Goal: Transaction & Acquisition: Purchase product/service

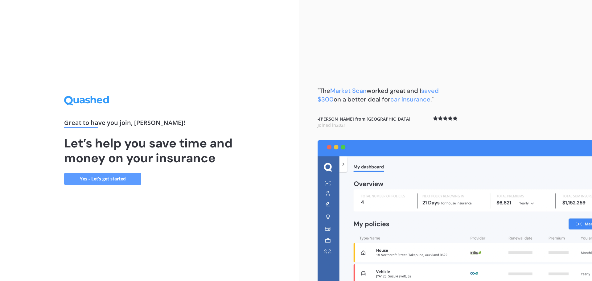
click at [101, 177] on link "Yes - Let’s get started" at bounding box center [102, 179] width 77 height 12
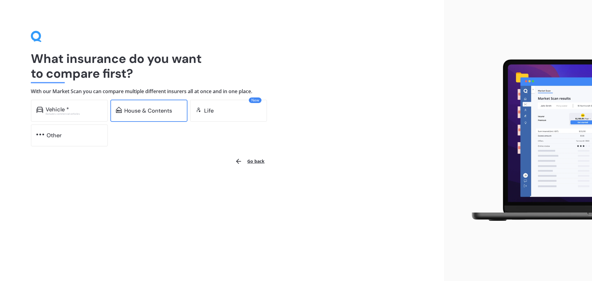
click at [151, 112] on div "House & Contents" at bounding box center [148, 111] width 48 height 6
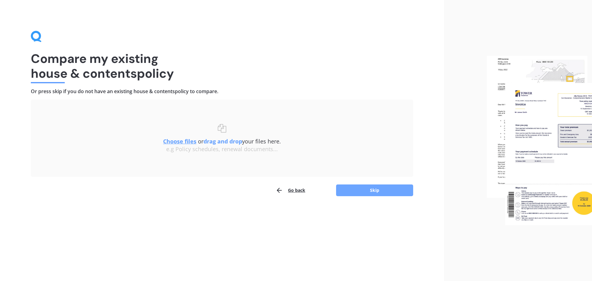
click at [376, 190] on button "Skip" at bounding box center [374, 190] width 77 height 12
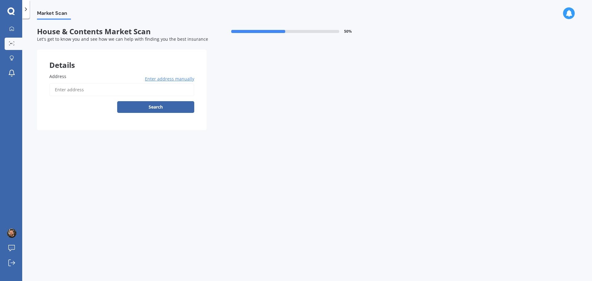
drag, startPoint x: 80, startPoint y: 91, endPoint x: 87, endPoint y: 91, distance: 7.7
click at [80, 91] on input "Address" at bounding box center [121, 89] width 145 height 13
type input "[STREET_ADDRESS]"
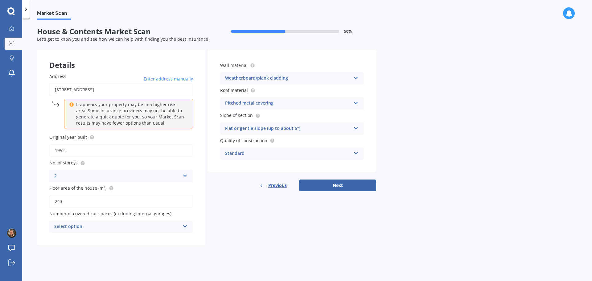
click at [172, 224] on div "Select option" at bounding box center [117, 226] width 126 height 7
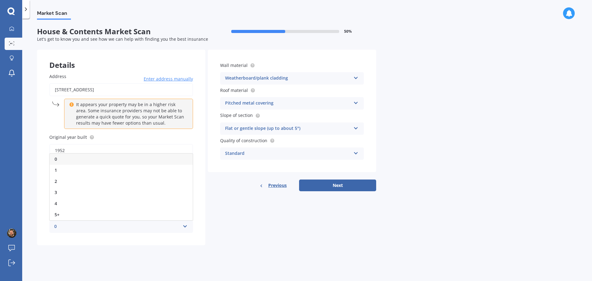
click at [172, 224] on div "0" at bounding box center [117, 226] width 126 height 7
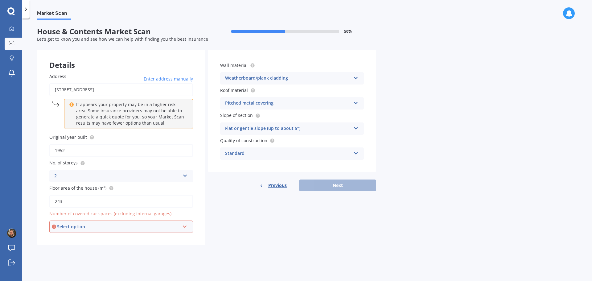
click at [269, 230] on div "Details Address [STREET_ADDRESS] Enter address manually It appears your propert…" at bounding box center [206, 147] width 339 height 195
click at [127, 228] on div "Select option" at bounding box center [118, 226] width 123 height 7
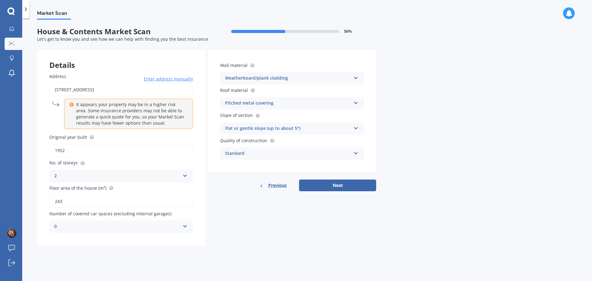
click at [259, 236] on div "Details Address [STREET_ADDRESS] Enter address manually It appears your propert…" at bounding box center [206, 147] width 339 height 195
click at [340, 184] on button "Next" at bounding box center [337, 185] width 77 height 12
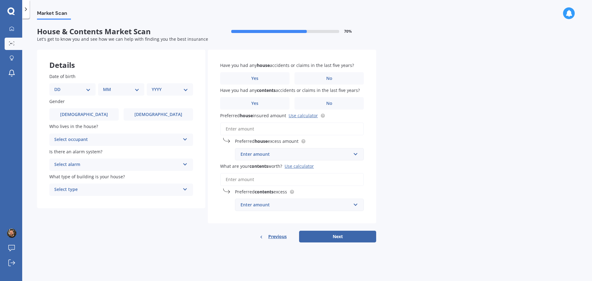
click at [92, 91] on div "DD 01 02 03 04 05 06 07 08 09 10 11 12 13 14 15 16 17 18 19 20 21 22 23 24 25 2…" at bounding box center [72, 89] width 46 height 12
click at [85, 90] on select "DD 01 02 03 04 05 06 07 08 09 10 11 12 13 14 15 16 17 18 19 20 21 22 23 24 25 2…" at bounding box center [72, 89] width 36 height 7
select select "24"
click at [59, 86] on select "DD 01 02 03 04 05 06 07 08 09 10 11 12 13 14 15 16 17 18 19 20 21 22 23 24 25 2…" at bounding box center [72, 89] width 36 height 7
click at [130, 91] on select "MM 01 02 03 04 05 06 07 08 09 10 11 12" at bounding box center [122, 89] width 34 height 7
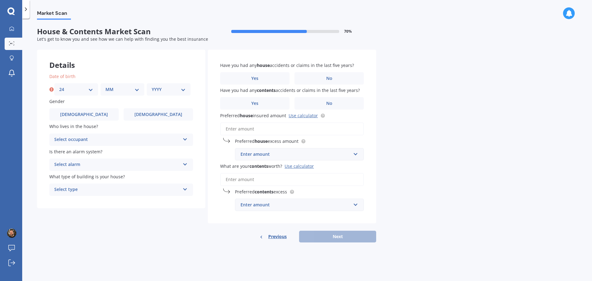
select select "09"
click at [105, 86] on select "MM 01 02 03 04 05 06 07 08 09 10 11 12" at bounding box center [122, 89] width 34 height 7
click at [180, 89] on select "YYYY 2009 2008 2007 2006 2005 2004 2003 2002 2001 2000 1999 1998 1997 1996 1995…" at bounding box center [169, 89] width 34 height 7
select select "1982"
click at [152, 86] on select "YYYY 2009 2008 2007 2006 2005 2004 2003 2002 2001 2000 1999 1998 1997 1996 1995…" at bounding box center [169, 89] width 34 height 7
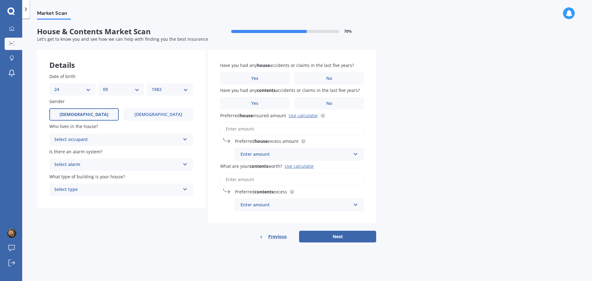
click at [87, 116] on span "[DEMOGRAPHIC_DATA]" at bounding box center [84, 114] width 49 height 5
click at [0, 0] on input "[DEMOGRAPHIC_DATA]" at bounding box center [0, 0] width 0 height 0
click at [106, 138] on div "Select occupant" at bounding box center [117, 139] width 126 height 7
click at [67, 152] on span "Owner" at bounding box center [62, 152] width 14 height 6
click at [109, 163] on div "Select alarm" at bounding box center [117, 164] width 126 height 7
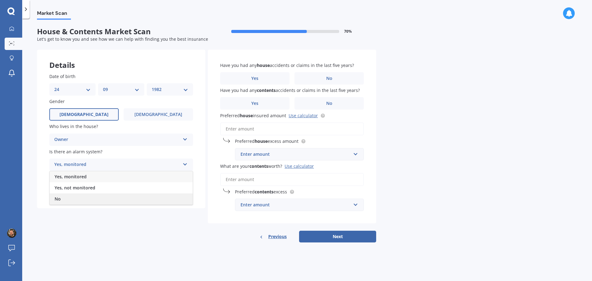
click at [70, 199] on div "No" at bounding box center [121, 198] width 143 height 11
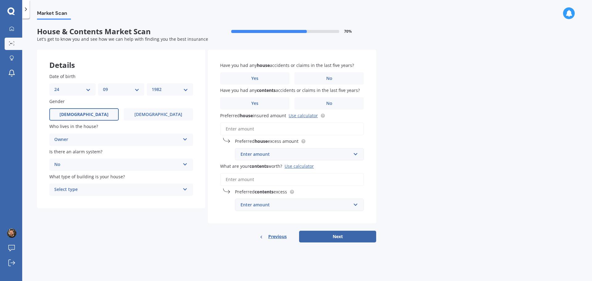
click at [110, 189] on div "Select type" at bounding box center [117, 189] width 126 height 7
click at [85, 200] on div "Freestanding" at bounding box center [121, 201] width 143 height 11
click at [332, 76] on span "No" at bounding box center [329, 78] width 6 height 5
click at [0, 0] on input "No" at bounding box center [0, 0] width 0 height 0
click at [333, 101] on label "No" at bounding box center [328, 103] width 69 height 12
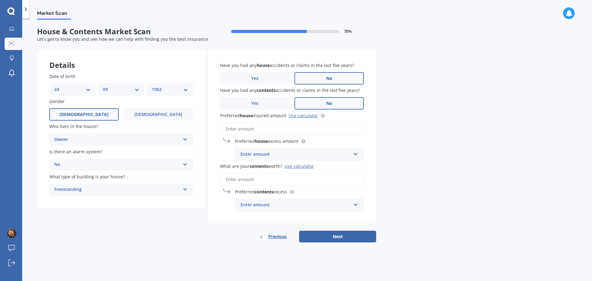
click at [0, 0] on input "No" at bounding box center [0, 0] width 0 height 0
click at [312, 115] on link "Use calculator" at bounding box center [303, 116] width 29 height 6
click at [247, 128] on input "Preferred house insured amount Use calculator" at bounding box center [292, 128] width 144 height 13
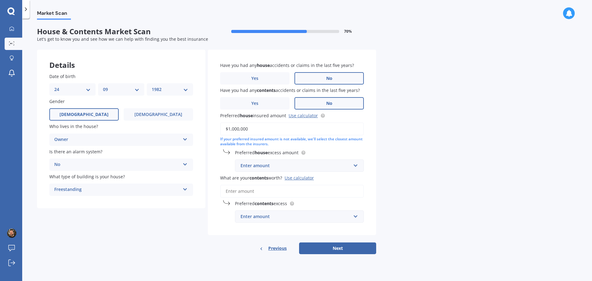
type input "$1,000,000"
click at [328, 166] on div "Enter amount" at bounding box center [296, 165] width 110 height 7
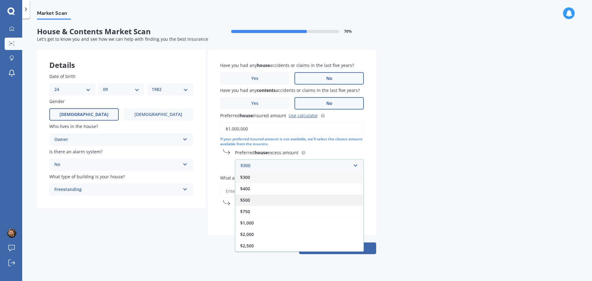
click at [255, 202] on div "$500" at bounding box center [299, 199] width 128 height 11
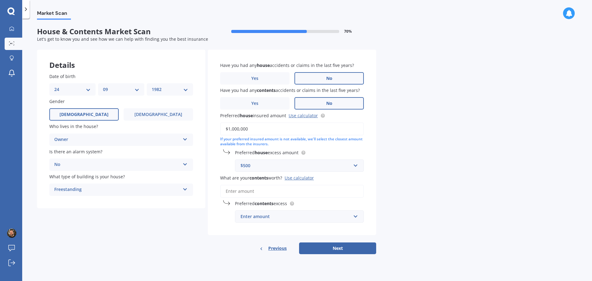
click at [255, 191] on input "What are your contents worth? Use calculator" at bounding box center [292, 191] width 144 height 13
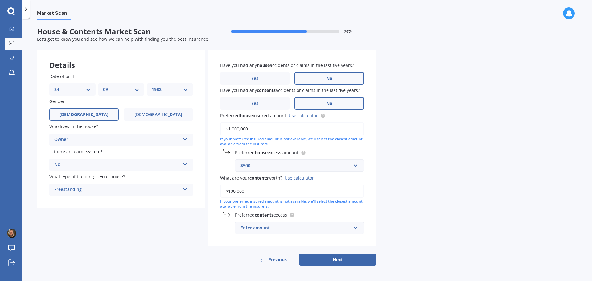
type input "$100,000"
click at [276, 230] on div "Enter amount" at bounding box center [296, 227] width 110 height 7
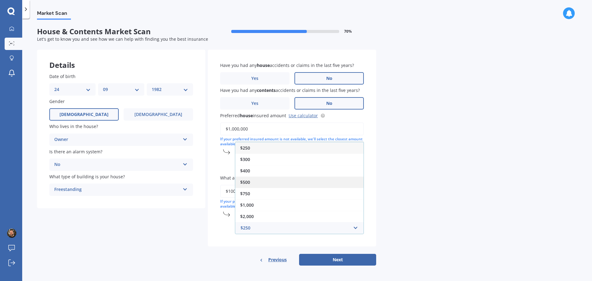
click at [253, 183] on div "$500" at bounding box center [299, 181] width 128 height 11
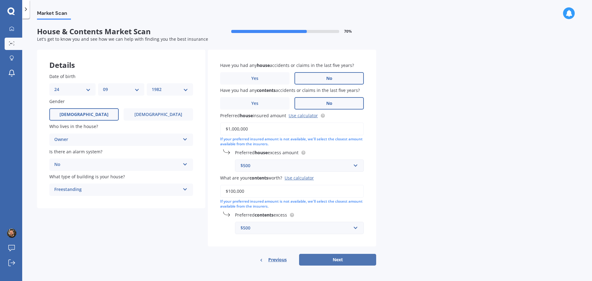
click at [343, 260] on button "Next" at bounding box center [337, 260] width 77 height 12
select select "24"
select select "09"
select select "1982"
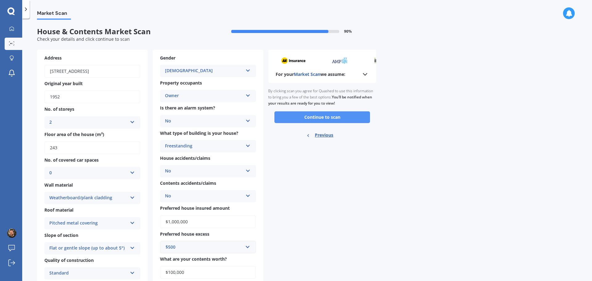
click at [322, 116] on button "Continue to scan" at bounding box center [322, 117] width 96 height 12
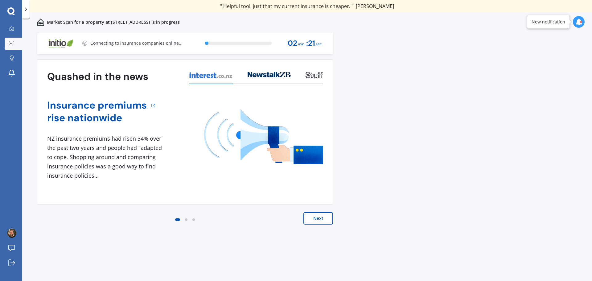
click at [318, 218] on button "Next" at bounding box center [318, 218] width 30 height 12
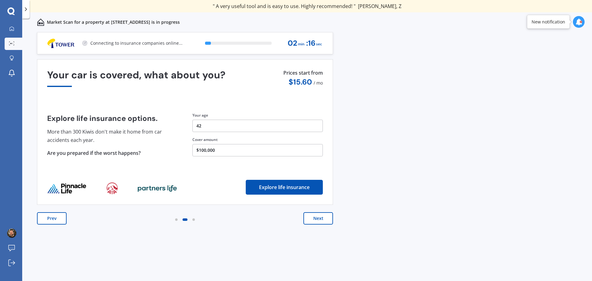
click at [318, 218] on button "Next" at bounding box center [318, 218] width 30 height 12
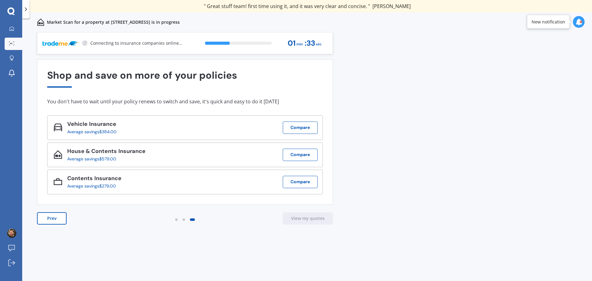
click at [386, 94] on div "Previous 60,000+ Kiwis have signed up to shop and save on insurance with us " H…" at bounding box center [307, 163] width 570 height 262
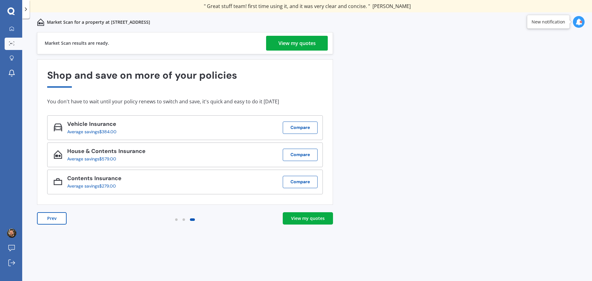
click at [303, 222] on link "View my quotes" at bounding box center [308, 218] width 50 height 12
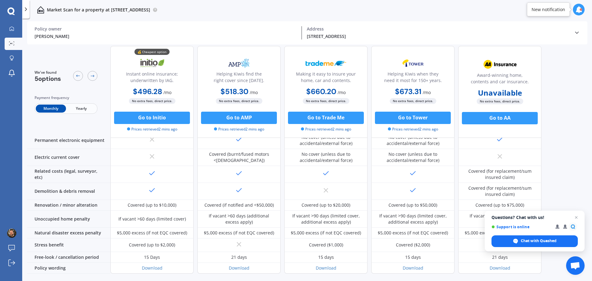
scroll to position [236, 0]
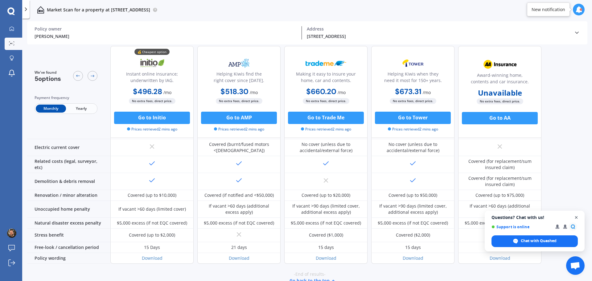
click at [577, 216] on span "Open chat" at bounding box center [577, 218] width 8 height 8
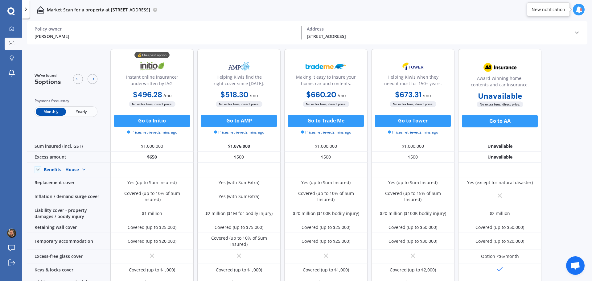
scroll to position [0, 0]
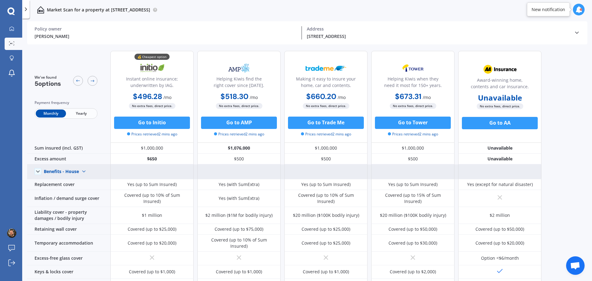
click at [39, 170] on icon at bounding box center [38, 171] width 6 height 6
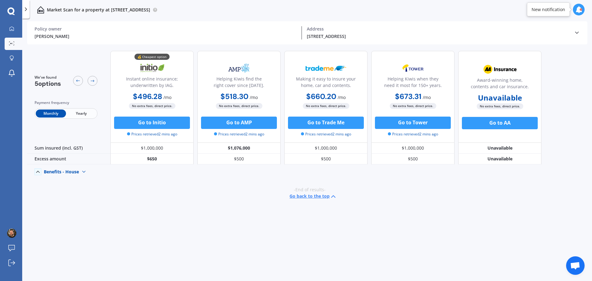
click at [38, 171] on polyline at bounding box center [37, 172] width 3 height 2
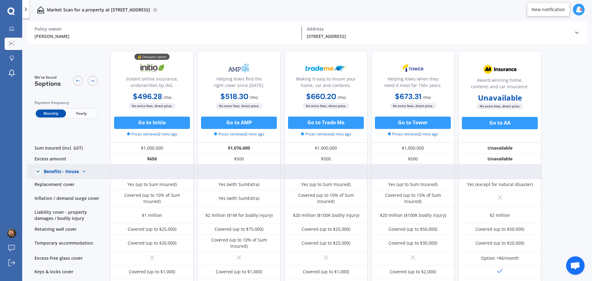
click at [26, 8] on polyline at bounding box center [26, 9] width 2 height 3
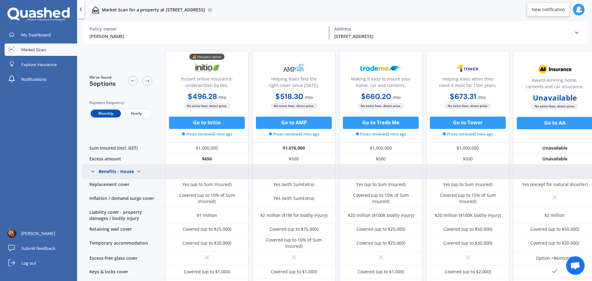
click at [138, 113] on span "Yearly" at bounding box center [136, 113] width 30 height 8
click at [147, 80] on icon at bounding box center [147, 80] width 5 height 5
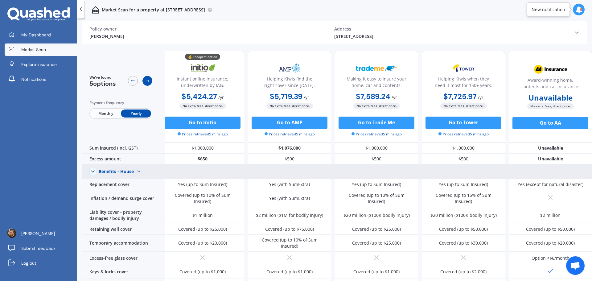
click at [146, 80] on icon at bounding box center [147, 80] width 5 height 5
click at [133, 80] on icon at bounding box center [132, 80] width 5 height 5
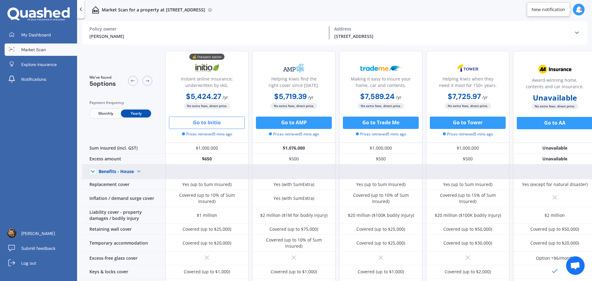
click at [210, 122] on button "Go to Initio" at bounding box center [207, 123] width 76 height 12
